Goal: Task Accomplishment & Management: Manage account settings

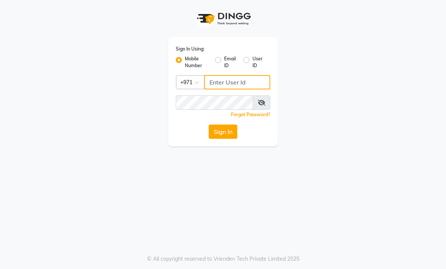
type input "559727218"
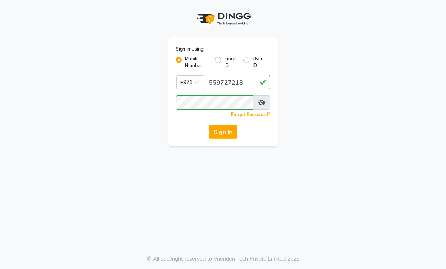
click at [226, 135] on button "Sign In" at bounding box center [223, 132] width 29 height 14
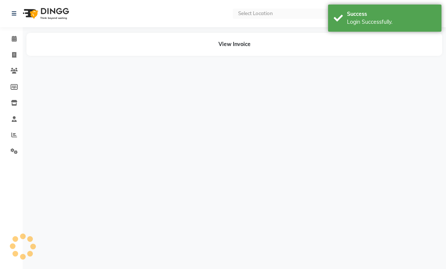
select select "en"
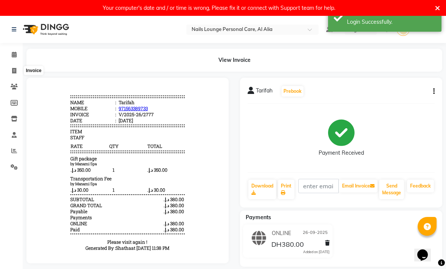
click at [14, 71] on icon at bounding box center [14, 71] width 4 height 6
select select "6884"
select select "service"
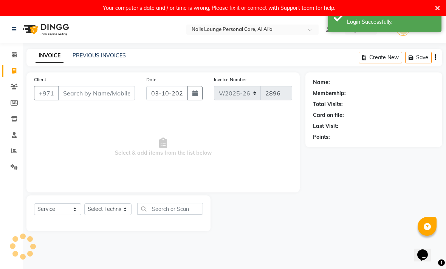
scroll to position [16, 0]
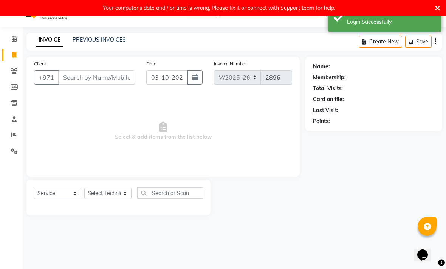
click at [387, 40] on button "Create New" at bounding box center [380, 42] width 43 height 12
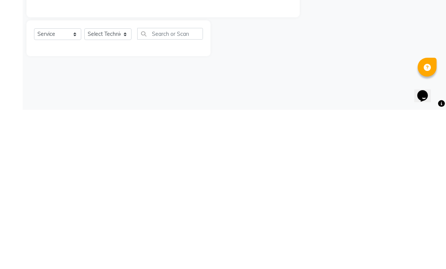
select select "6884"
select select "service"
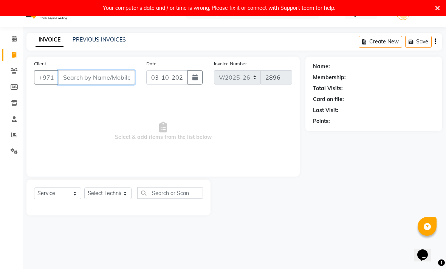
click at [107, 79] on input "Client" at bounding box center [96, 77] width 77 height 14
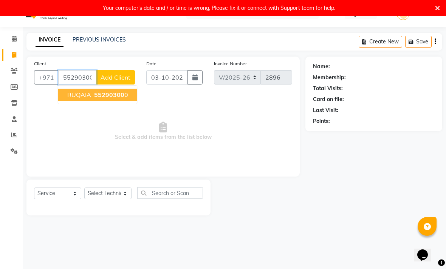
click at [116, 98] on span "55290300" at bounding box center [109, 95] width 30 height 8
type input "552903000"
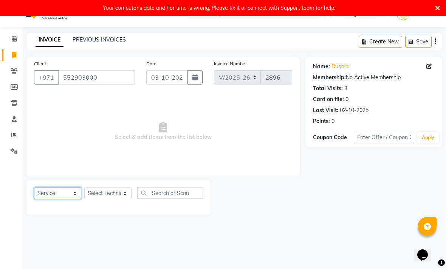
click at [67, 195] on select "Select Service Product Membership Package Voucher Prepaid Gift Card" at bounding box center [57, 194] width 47 height 12
click at [122, 200] on select "Select Technician [PERSON_NAME] [PERSON_NAME] [PERSON_NAME] [PERSON_NAME] Manam…" at bounding box center [107, 194] width 47 height 12
click at [118, 196] on select "Select Technician [PERSON_NAME] [PERSON_NAME] [PERSON_NAME] [PERSON_NAME] Manam…" at bounding box center [107, 194] width 47 height 12
select select "54334"
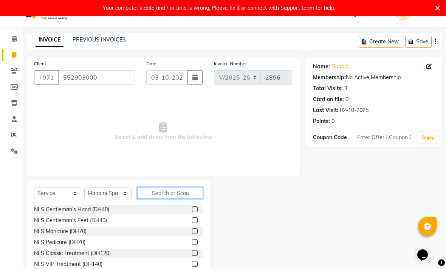
click at [176, 195] on input "text" at bounding box center [170, 193] width 66 height 12
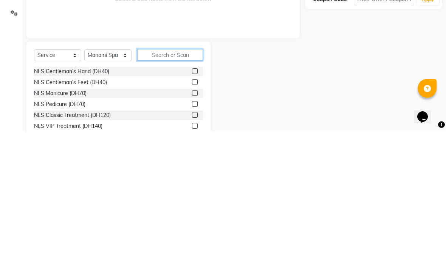
type input "P"
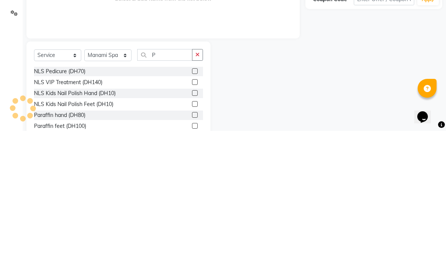
scroll to position [49, 0]
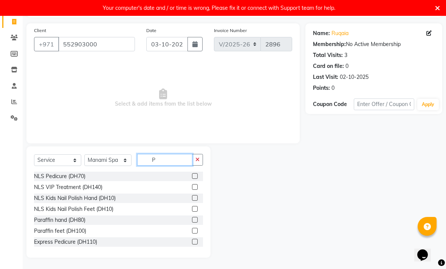
click at [168, 163] on input "P" at bounding box center [164, 160] width 55 height 12
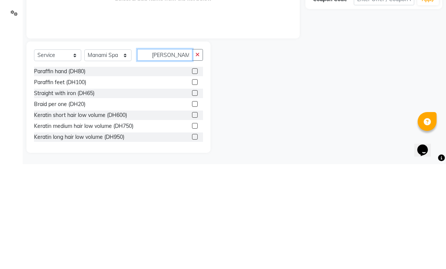
scroll to position [16, 0]
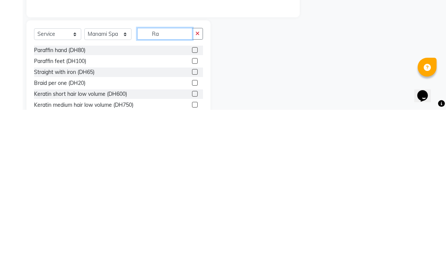
type input "R"
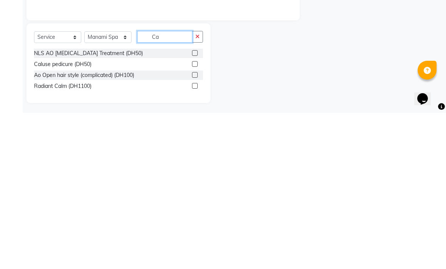
type input "C"
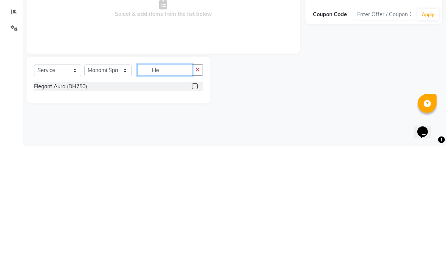
type input "Ele"
click at [193, 207] on label at bounding box center [195, 210] width 6 height 6
click at [193, 207] on input "checkbox" at bounding box center [194, 209] width 5 height 5
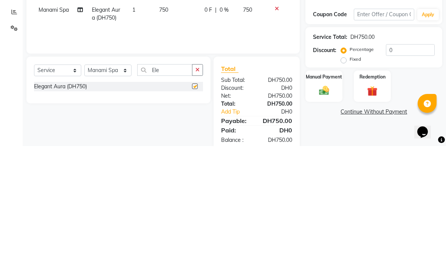
scroll to position [33, 0]
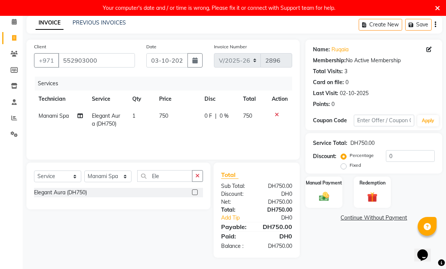
checkbox input "false"
click at [326, 194] on img at bounding box center [324, 197] width 16 height 12
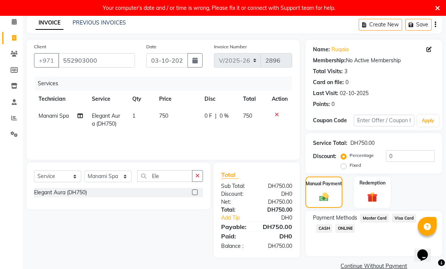
scroll to position [48, 0]
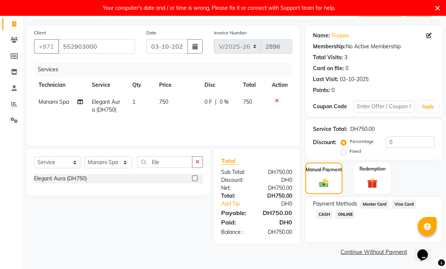
click at [405, 206] on span "Visa Card" at bounding box center [404, 204] width 24 height 9
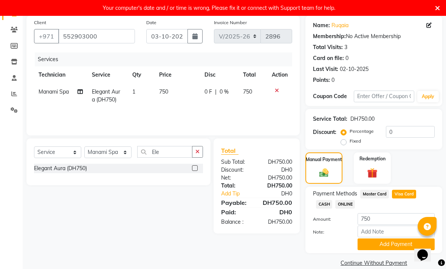
scroll to position [69, 0]
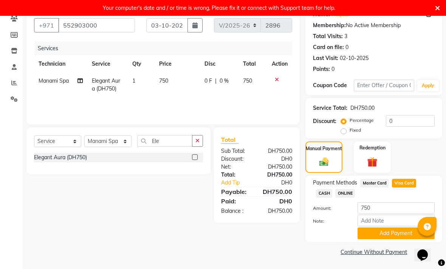
click at [390, 235] on button "Add Payment" at bounding box center [395, 234] width 77 height 12
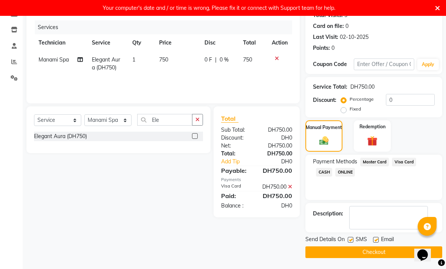
scroll to position [90, 0]
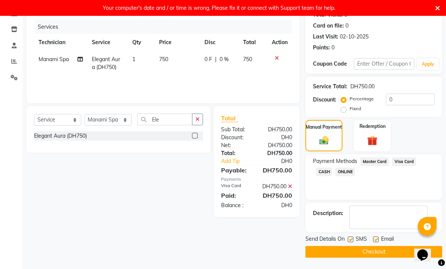
click at [376, 254] on button "Checkout" at bounding box center [373, 252] width 137 height 12
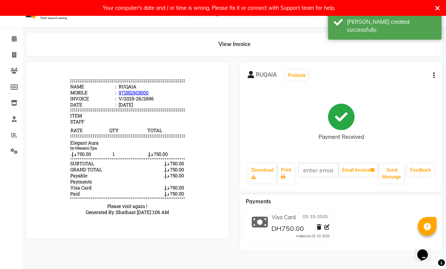
scroll to position [6, 0]
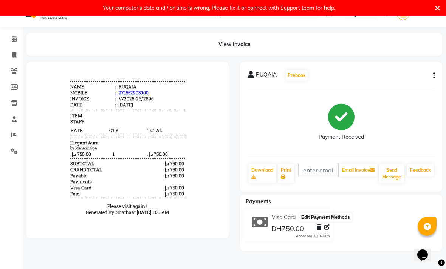
click at [327, 227] on icon at bounding box center [326, 227] width 5 height 5
select select "19"
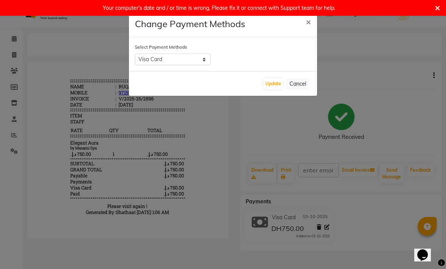
click at [309, 26] on span "×" at bounding box center [308, 21] width 5 height 11
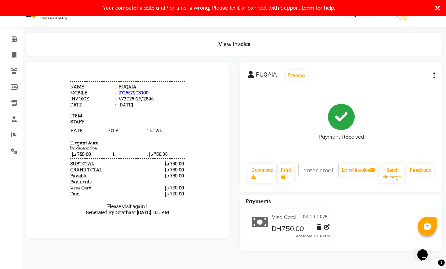
scroll to position [0, 0]
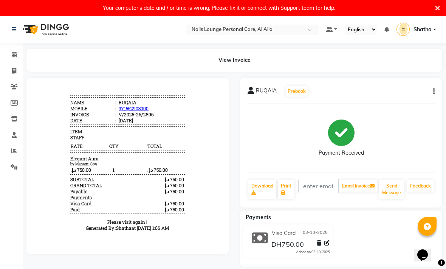
click at [433, 91] on icon "button" at bounding box center [434, 91] width 2 height 0
click at [390, 107] on div "Edit Invoice" at bounding box center [396, 105] width 52 height 9
select select "service"
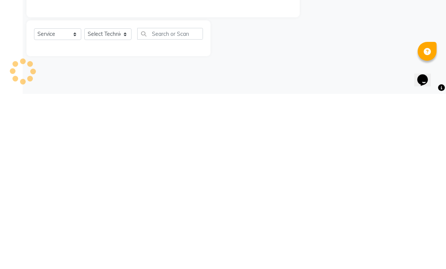
scroll to position [16, 0]
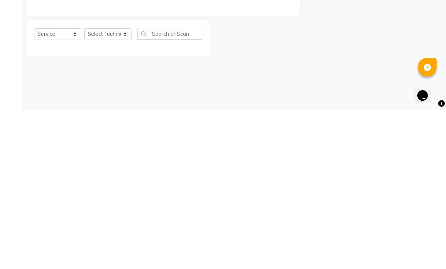
type input "552903000"
type input "V/2025-26/2896"
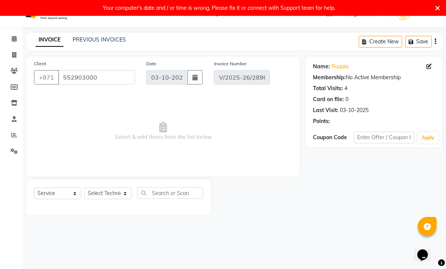
select select "select"
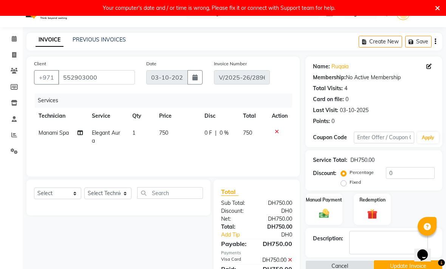
click at [194, 79] on icon "button" at bounding box center [194, 77] width 5 height 6
select select "10"
select select "2025"
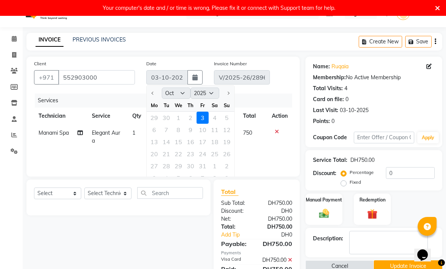
click at [193, 116] on div "29 30 1 2 3 4 5" at bounding box center [191, 118] width 88 height 12
click at [187, 118] on div "29 30 1 2 3 4 5" at bounding box center [191, 118] width 88 height 12
click at [419, 104] on div "Name: Ruqaia Membership: No Active Membership Total Visits: 4 Card on file: 0 L…" at bounding box center [374, 93] width 122 height 66
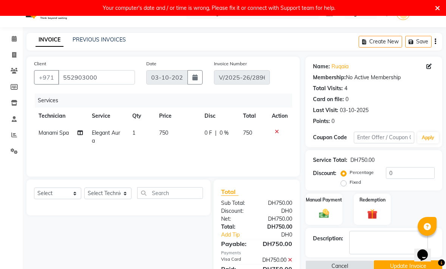
click at [431, 43] on button "Save" at bounding box center [418, 42] width 26 height 12
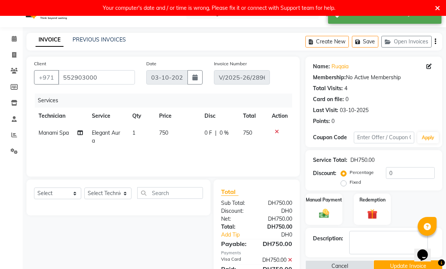
click at [436, 42] on icon "button" at bounding box center [436, 42] width 2 height 0
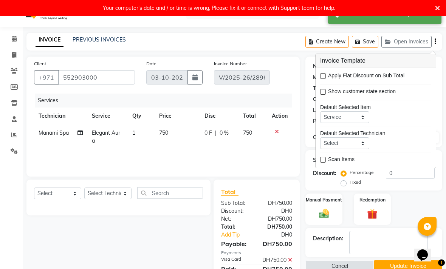
scroll to position [28, 0]
click at [253, 161] on div "Services Technician Service Qty Price Disc Total Action Manami Spa Elegant Aura…" at bounding box center [163, 132] width 258 height 76
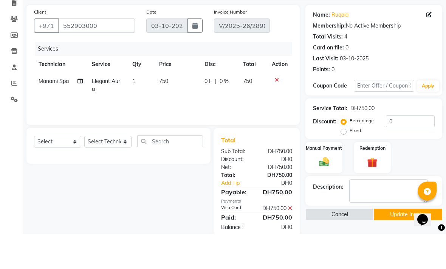
scroll to position [32, 0]
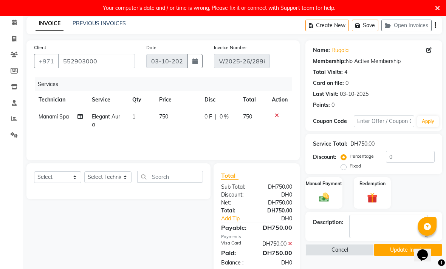
click at [346, 254] on button "Cancel" at bounding box center [339, 250] width 68 height 12
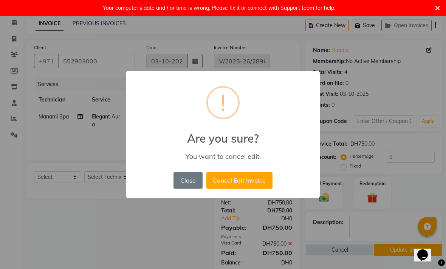
click at [193, 189] on button "Close" at bounding box center [187, 180] width 29 height 17
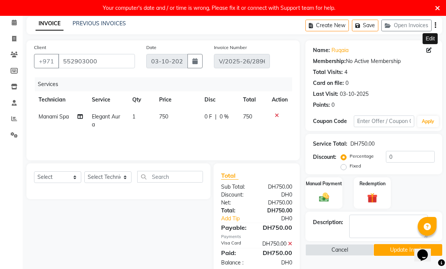
click at [429, 51] on icon at bounding box center [428, 50] width 5 height 5
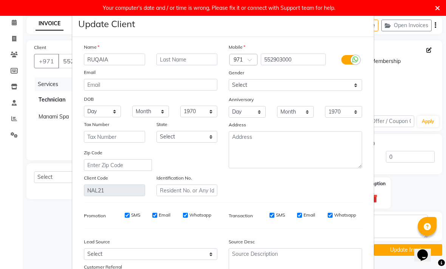
click at [416, 89] on ngb-modal-window "Update Client Name RUQAIA Email DOB Day 01 02 03 04 05 06 07 08 09 10 11 12 13 …" at bounding box center [223, 134] width 446 height 269
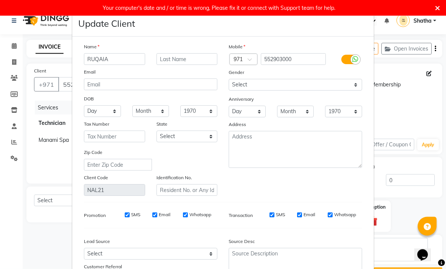
scroll to position [0, 0]
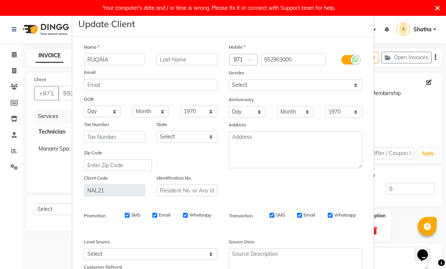
click at [421, 111] on ngb-modal-window "Update Client Name RUQAIA Email DOB Day 01 02 03 04 05 06 07 08 09 10 11 12 13 …" at bounding box center [223, 134] width 446 height 269
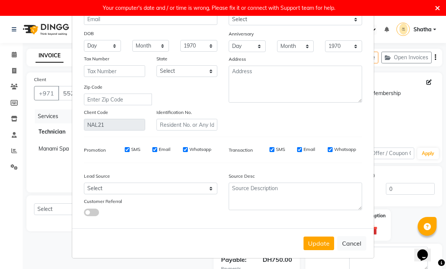
scroll to position [66, 0]
click at [356, 246] on button "Cancel" at bounding box center [351, 244] width 29 height 14
select select
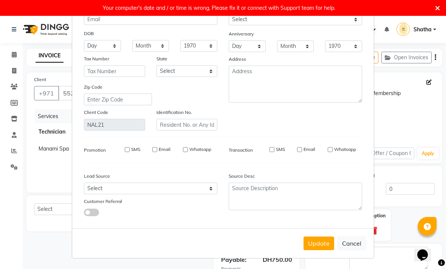
select select
checkbox input "false"
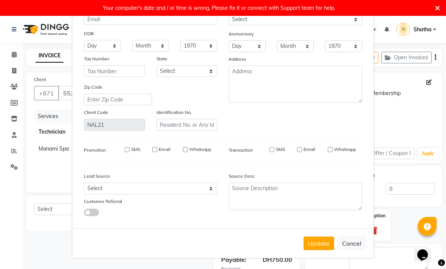
checkbox input "false"
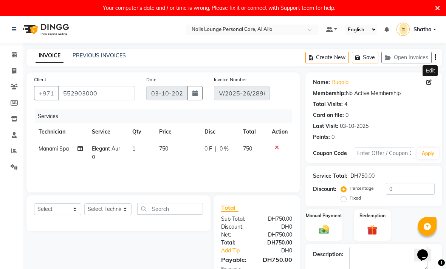
click at [431, 57] on button "Open Invoices" at bounding box center [406, 58] width 50 height 12
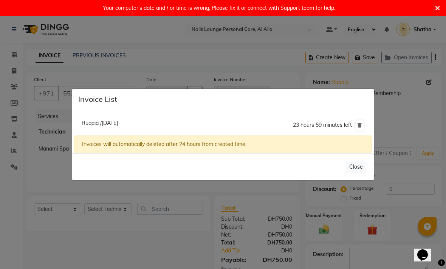
click at [357, 131] on button at bounding box center [360, 125] width 8 height 11
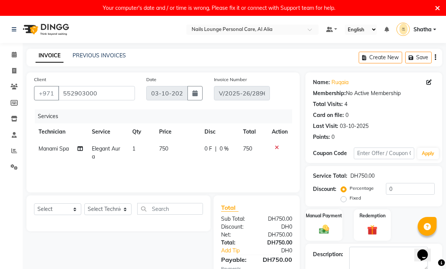
click at [431, 56] on button "Save" at bounding box center [418, 58] width 26 height 12
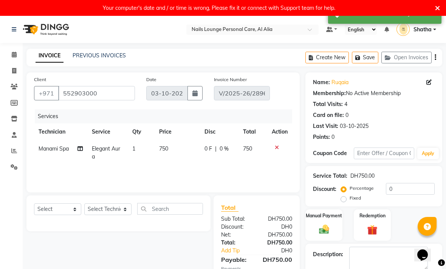
click at [435, 58] on icon "button" at bounding box center [436, 57] width 2 height 0
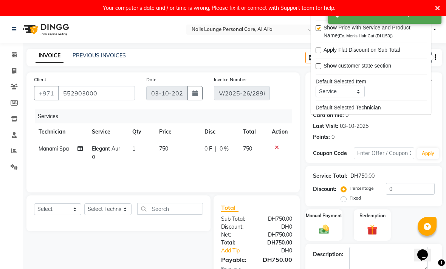
click at [430, 141] on div "Points: 0" at bounding box center [374, 137] width 122 height 8
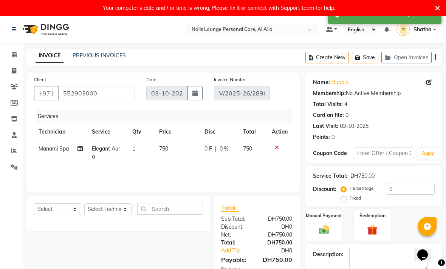
click at [368, 58] on button "Save" at bounding box center [365, 58] width 26 height 12
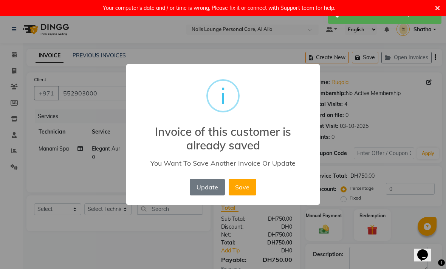
click at [241, 193] on button "Save" at bounding box center [243, 187] width 28 height 17
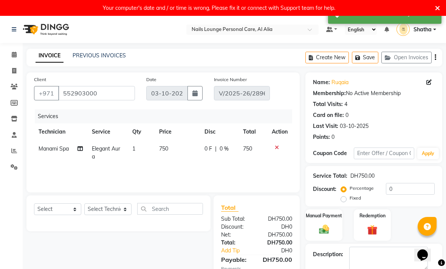
click at [431, 57] on button "Open Invoices" at bounding box center [406, 58] width 50 height 12
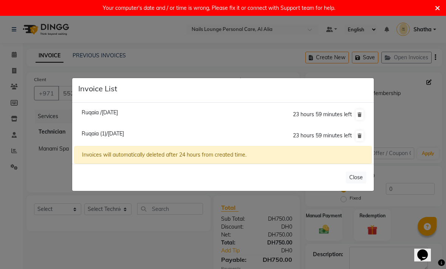
click at [359, 184] on button "Close" at bounding box center [356, 178] width 20 height 12
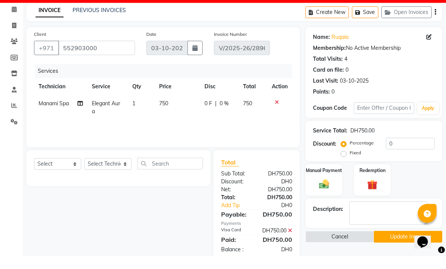
scroll to position [32, 0]
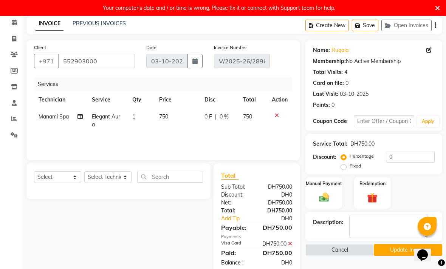
click at [350, 250] on button "Cancel" at bounding box center [339, 250] width 68 height 12
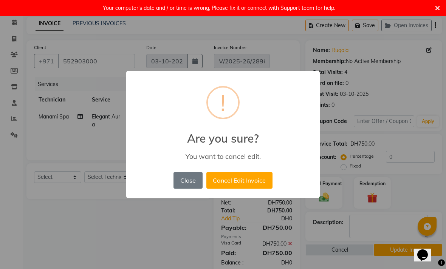
click at [236, 189] on button "Cancel Edit Invoice" at bounding box center [239, 180] width 66 height 17
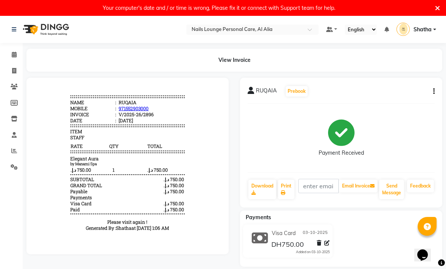
click at [433, 91] on icon "button" at bounding box center [434, 91] width 2 height 0
click at [399, 79] on div "Cancel Invoice" at bounding box center [396, 77] width 52 height 9
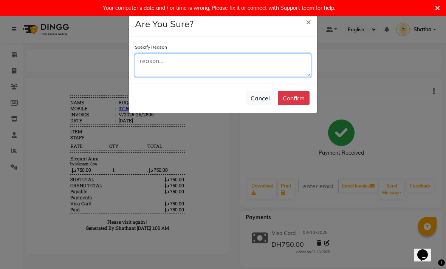
click at [222, 66] on textarea at bounding box center [223, 65] width 176 height 23
type textarea "R"
type textarea "Wrong date"
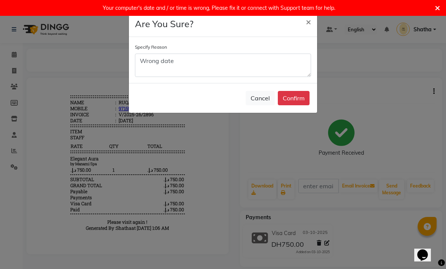
click at [294, 98] on button "Confirm" at bounding box center [294, 98] width 32 height 14
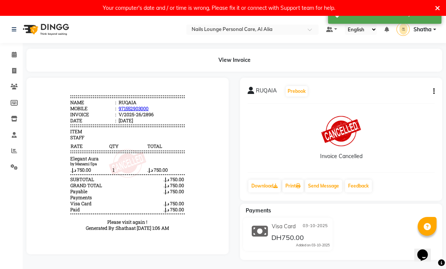
click at [17, 70] on span at bounding box center [14, 71] width 13 height 9
select select "service"
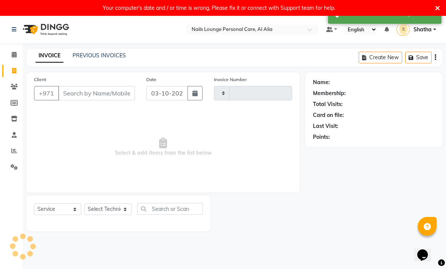
scroll to position [16, 0]
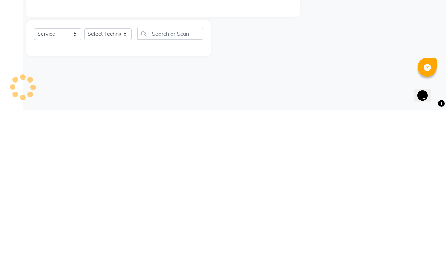
type input "2897"
select select "6884"
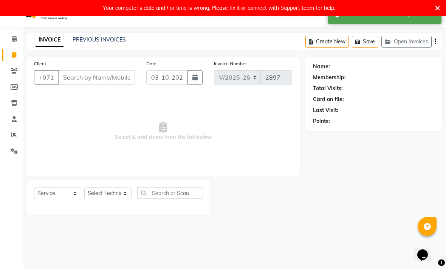
click at [320, 42] on button "Create New" at bounding box center [326, 42] width 43 height 12
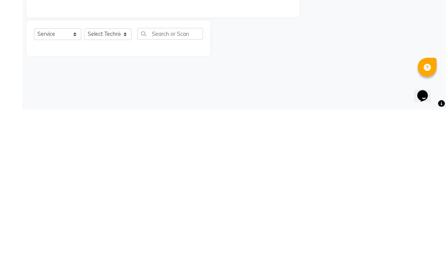
select select "6884"
select select "service"
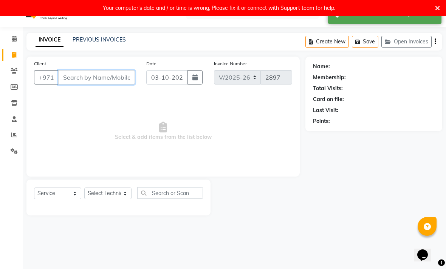
click at [104, 78] on input "Client" at bounding box center [96, 77] width 77 height 14
type input "0"
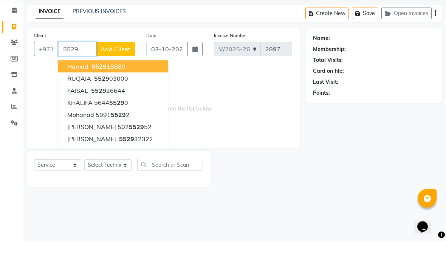
click at [122, 103] on ngb-highlight "5529 03000" at bounding box center [111, 107] width 36 height 8
type input "552903000"
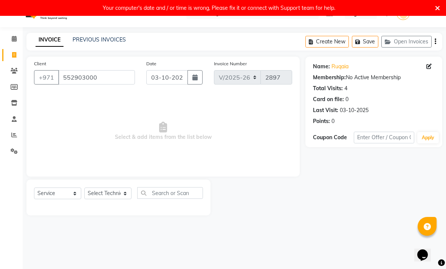
click at [190, 80] on button "button" at bounding box center [194, 77] width 15 height 14
select select "10"
select select "2025"
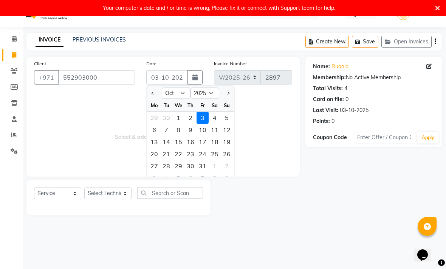
click at [191, 119] on div "2" at bounding box center [190, 118] width 12 height 12
type input "02-10-2025"
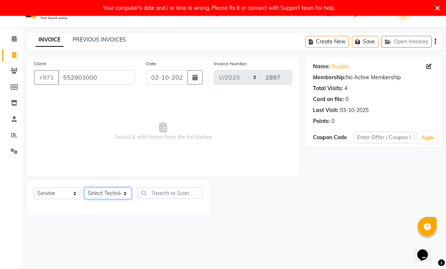
click at [116, 197] on select "Select Technician [PERSON_NAME] [PERSON_NAME] [PERSON_NAME] [PERSON_NAME] Manam…" at bounding box center [107, 194] width 47 height 12
select select "54334"
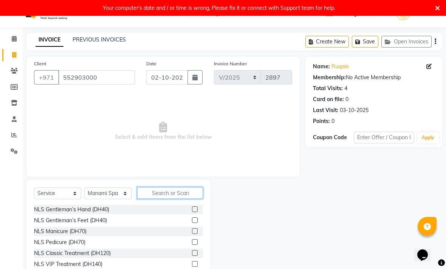
click at [176, 196] on input "text" at bounding box center [170, 193] width 66 height 12
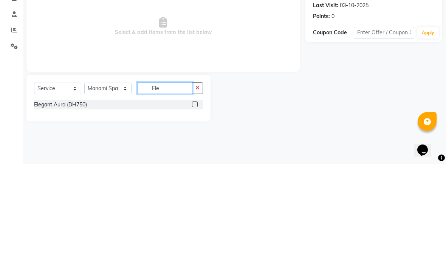
type input "Ele"
click at [195, 207] on label at bounding box center [195, 210] width 6 height 6
click at [195, 207] on input "checkbox" at bounding box center [194, 209] width 5 height 5
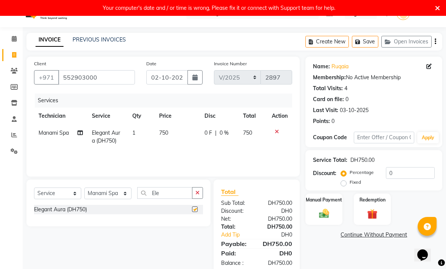
checkbox input "false"
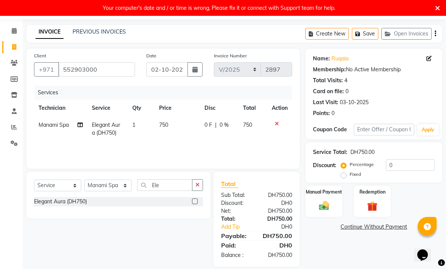
scroll to position [33, 0]
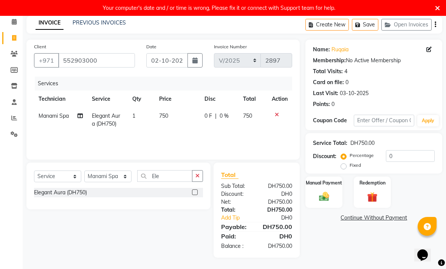
click at [322, 198] on img at bounding box center [324, 197] width 16 height 12
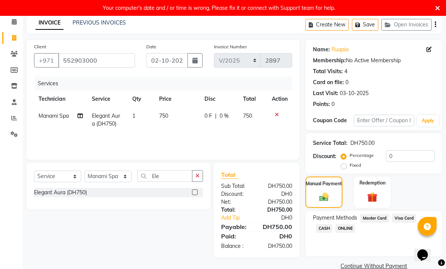
click at [403, 223] on span "Visa Card" at bounding box center [404, 218] width 24 height 9
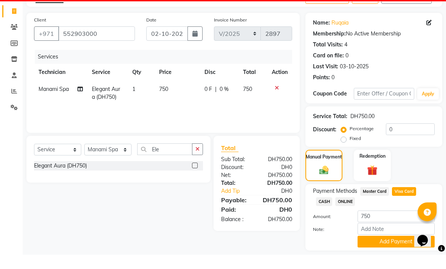
scroll to position [45, 0]
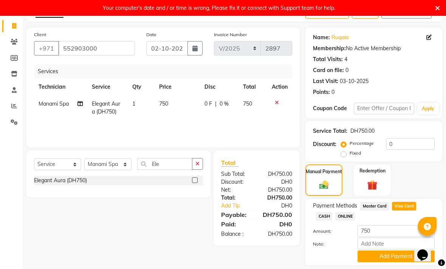
click at [391, 261] on button "Add Payment" at bounding box center [395, 257] width 77 height 12
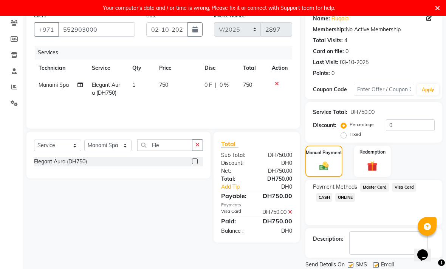
scroll to position [66, 0]
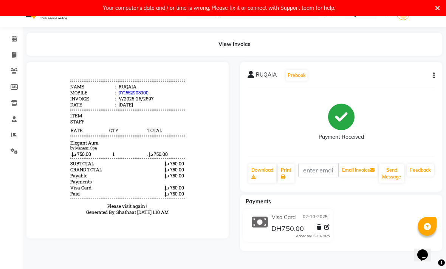
click at [439, 10] on icon at bounding box center [437, 8] width 5 height 7
